Goal: Information Seeking & Learning: Learn about a topic

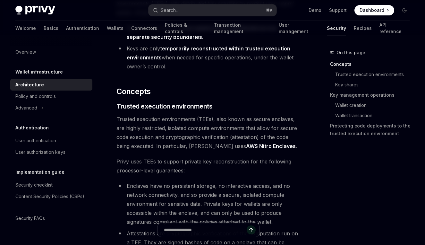
scroll to position [124, 0]
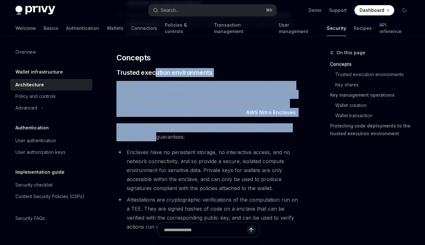
drag, startPoint x: 153, startPoint y: 71, endPoint x: 155, endPoint y: 138, distance: 66.4
click at [155, 138] on span "Privy uses TEEs to support private key reconstruction for the following process…" at bounding box center [208, 132] width 184 height 18
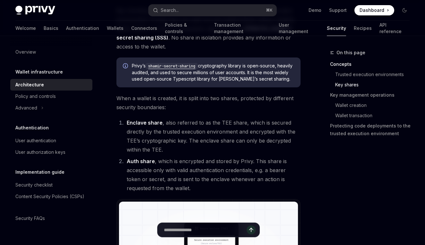
scroll to position [415, 0]
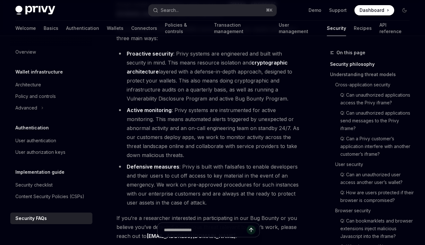
scroll to position [128, 0]
click at [154, 123] on li "Active monitoring : Privy systems are instrumented for active monitoring. This …" at bounding box center [208, 132] width 184 height 54
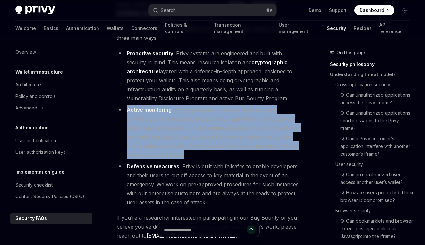
click at [154, 123] on li "Active monitoring : Privy systems are instrumented for active monitoring. This …" at bounding box center [208, 132] width 184 height 54
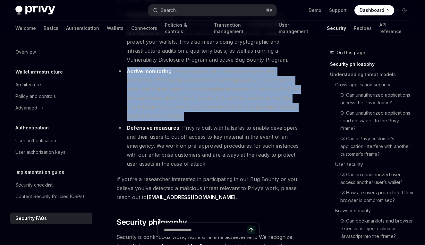
scroll to position [166, 0]
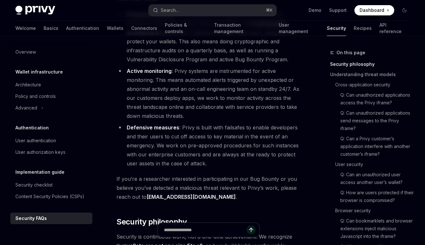
click at [157, 135] on li "Defensive measures : Privy is built with failsafes to enable developers and the…" at bounding box center [208, 145] width 184 height 45
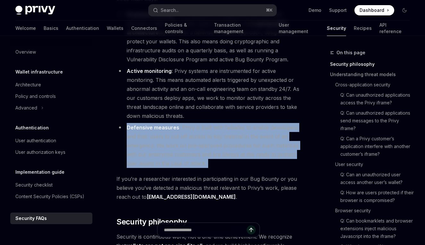
click at [157, 135] on li "Defensive measures : Privy is built with failsafes to enable developers and the…" at bounding box center [208, 145] width 184 height 45
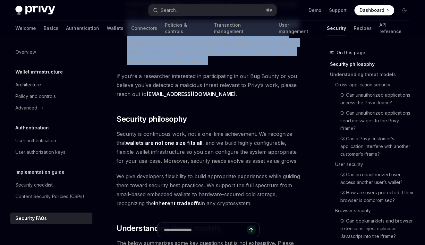
scroll to position [288, 0]
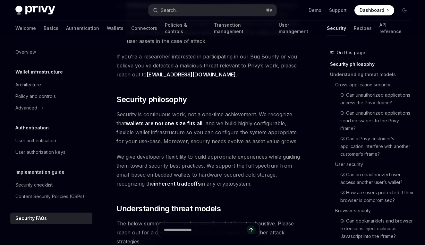
click at [159, 134] on span "Security is continuous work, not a one-time achievement. We recognize that wall…" at bounding box center [208, 128] width 184 height 36
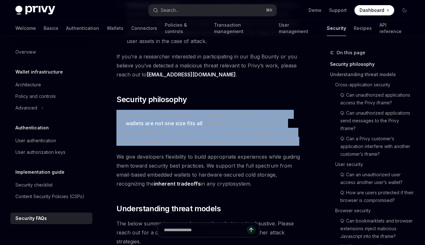
click at [159, 134] on span "Security is continuous work, not a one-time achievement. We recognize that wall…" at bounding box center [208, 128] width 184 height 36
click at [225, 127] on span "Security is continuous work, not a one-time achievement. We recognize that wall…" at bounding box center [208, 128] width 184 height 36
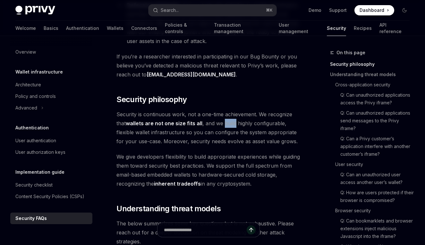
click at [225, 127] on span "Security is continuous work, not a one-time achievement. We recognize that wall…" at bounding box center [208, 128] width 184 height 36
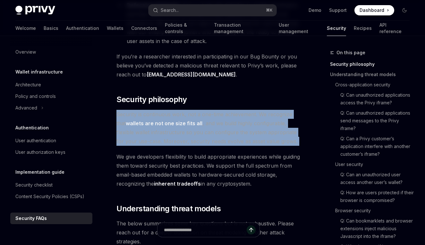
click at [225, 127] on span "Security is continuous work, not a one-time achievement. We recognize that wall…" at bounding box center [208, 128] width 184 height 36
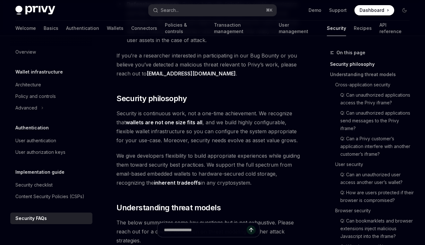
scroll to position [286, 0]
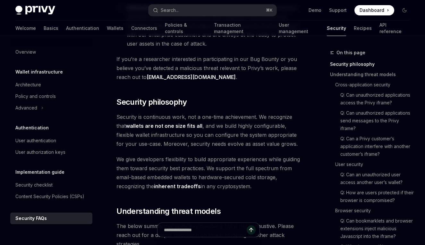
click at [226, 119] on span "Security is continuous work, not a one-time achievement. We recognize that wall…" at bounding box center [208, 130] width 184 height 36
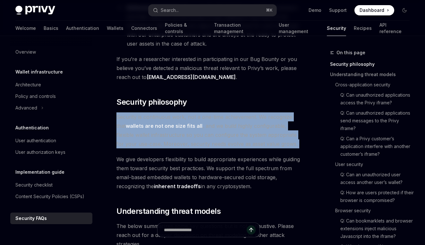
click at [226, 119] on span "Security is continuous work, not a one-time achievement. We recognize that wall…" at bounding box center [208, 130] width 184 height 36
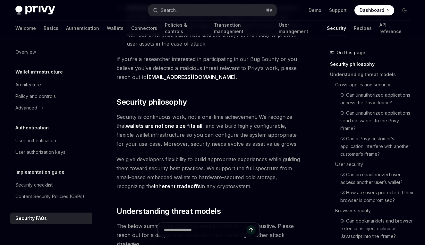
click at [212, 168] on span "We give developers flexibility to build appropriate experiences while guiding t…" at bounding box center [208, 172] width 184 height 36
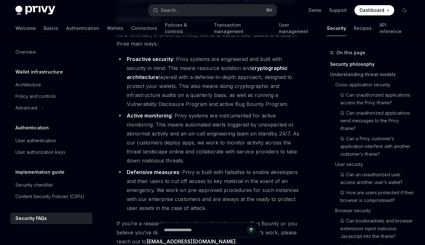
scroll to position [128, 0]
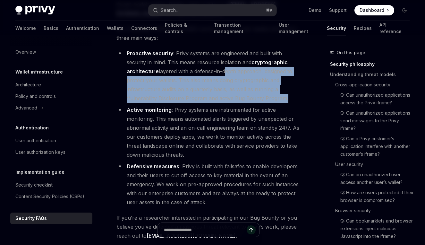
drag, startPoint x: 222, startPoint y: 74, endPoint x: 211, endPoint y: 104, distance: 31.2
click at [211, 104] on ul "Proactive security : Privy systems are engineered and built with security in mi…" at bounding box center [208, 128] width 184 height 158
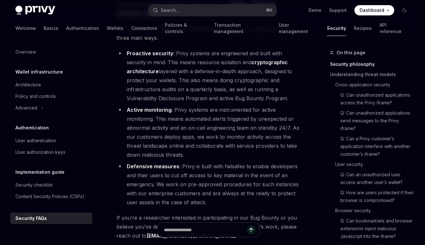
click at [209, 125] on li "Active monitoring : Privy systems are instrumented for active monitoring. This …" at bounding box center [208, 132] width 184 height 54
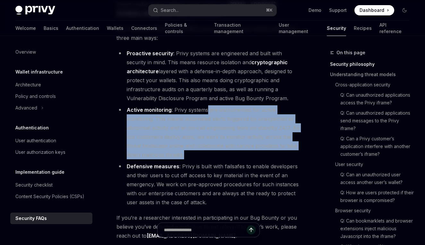
drag, startPoint x: 206, startPoint y: 111, endPoint x: 192, endPoint y: 154, distance: 45.5
click at [192, 154] on li "Active monitoring : Privy systems are instrumented for active monitoring. This …" at bounding box center [208, 132] width 184 height 54
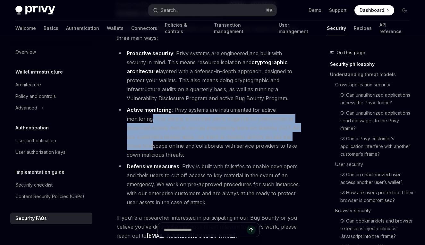
drag, startPoint x: 153, startPoint y: 120, endPoint x: 151, endPoint y: 144, distance: 24.1
click at [151, 144] on li "Active monitoring : Privy systems are instrumented for active monitoring. This …" at bounding box center [208, 132] width 184 height 54
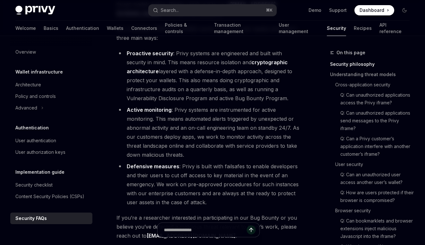
click at [164, 144] on li "Active monitoring : Privy systems are instrumented for active monitoring. This …" at bounding box center [208, 132] width 184 height 54
click at [211, 143] on li "Active monitoring : Privy systems are instrumented for active monitoring. This …" at bounding box center [208, 132] width 184 height 54
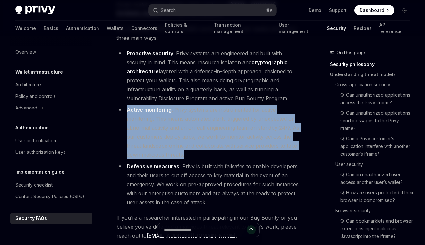
click at [211, 143] on li "Active monitoring : Privy systems are instrumented for active monitoring. This …" at bounding box center [208, 132] width 184 height 54
click at [195, 137] on li "Active monitoring : Privy systems are instrumented for active monitoring. This …" at bounding box center [208, 132] width 184 height 54
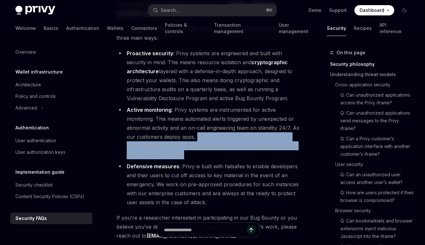
drag, startPoint x: 195, startPoint y: 137, endPoint x: 186, endPoint y: 155, distance: 20.1
click at [186, 155] on li "Active monitoring : Privy systems are instrumented for active monitoring. This …" at bounding box center [208, 132] width 184 height 54
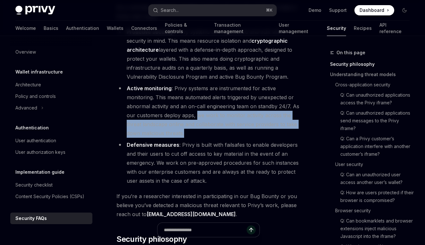
scroll to position [152, 0]
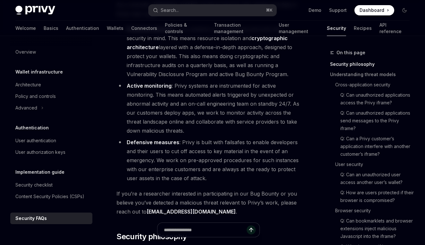
click at [184, 145] on li "Defensive measures : Privy is built with failsafes to enable developers and the…" at bounding box center [208, 159] width 184 height 45
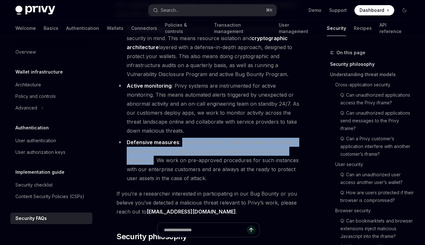
drag, startPoint x: 184, startPoint y: 145, endPoint x: 149, endPoint y: 159, distance: 37.0
click at [149, 159] on li "Defensive measures : Privy is built with failsafes to enable developers and the…" at bounding box center [208, 159] width 184 height 45
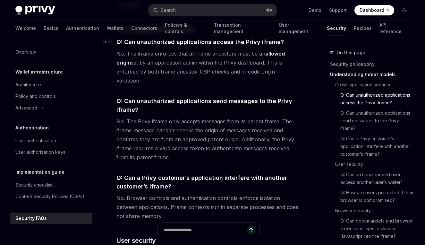
scroll to position [540, 0]
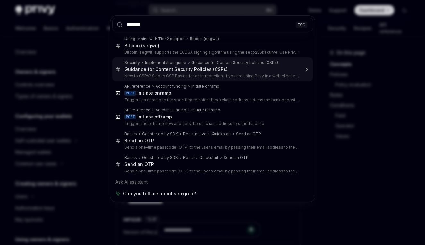
scroll to position [207, 0]
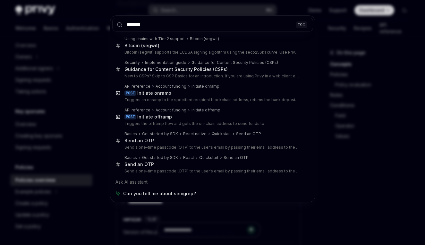
click at [99, 44] on div "******* ESC Using chains with Tier 2 support Bitcoin (segwit) Bitcoin (segwit) …" at bounding box center [212, 122] width 425 height 245
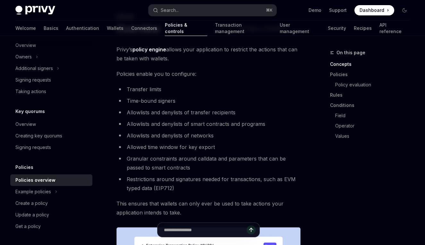
scroll to position [32, 0]
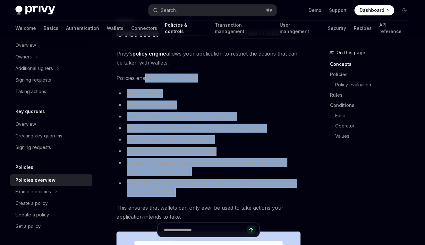
drag, startPoint x: 145, startPoint y: 79, endPoint x: 114, endPoint y: 204, distance: 128.1
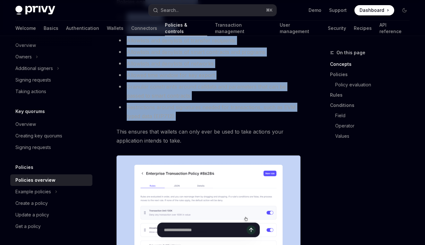
scroll to position [162, 0]
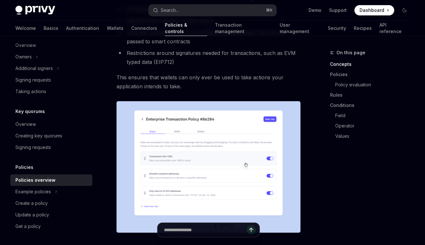
click at [204, 81] on span "This ensures that wallets can only ever be used to take actions your applicatio…" at bounding box center [208, 82] width 184 height 18
